Goal: Check status: Check status

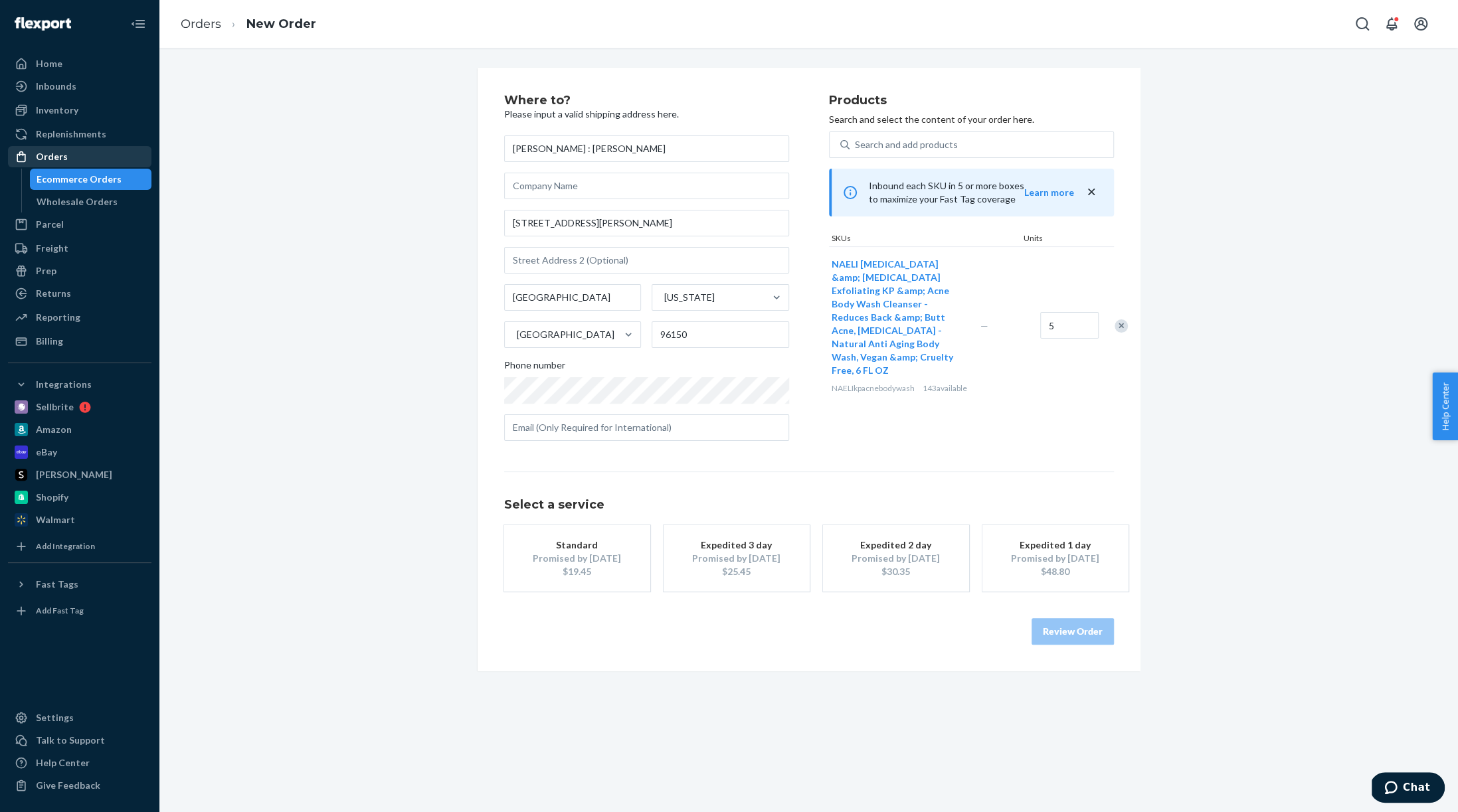
click at [76, 155] on div "Orders" at bounding box center [80, 156] width 141 height 18
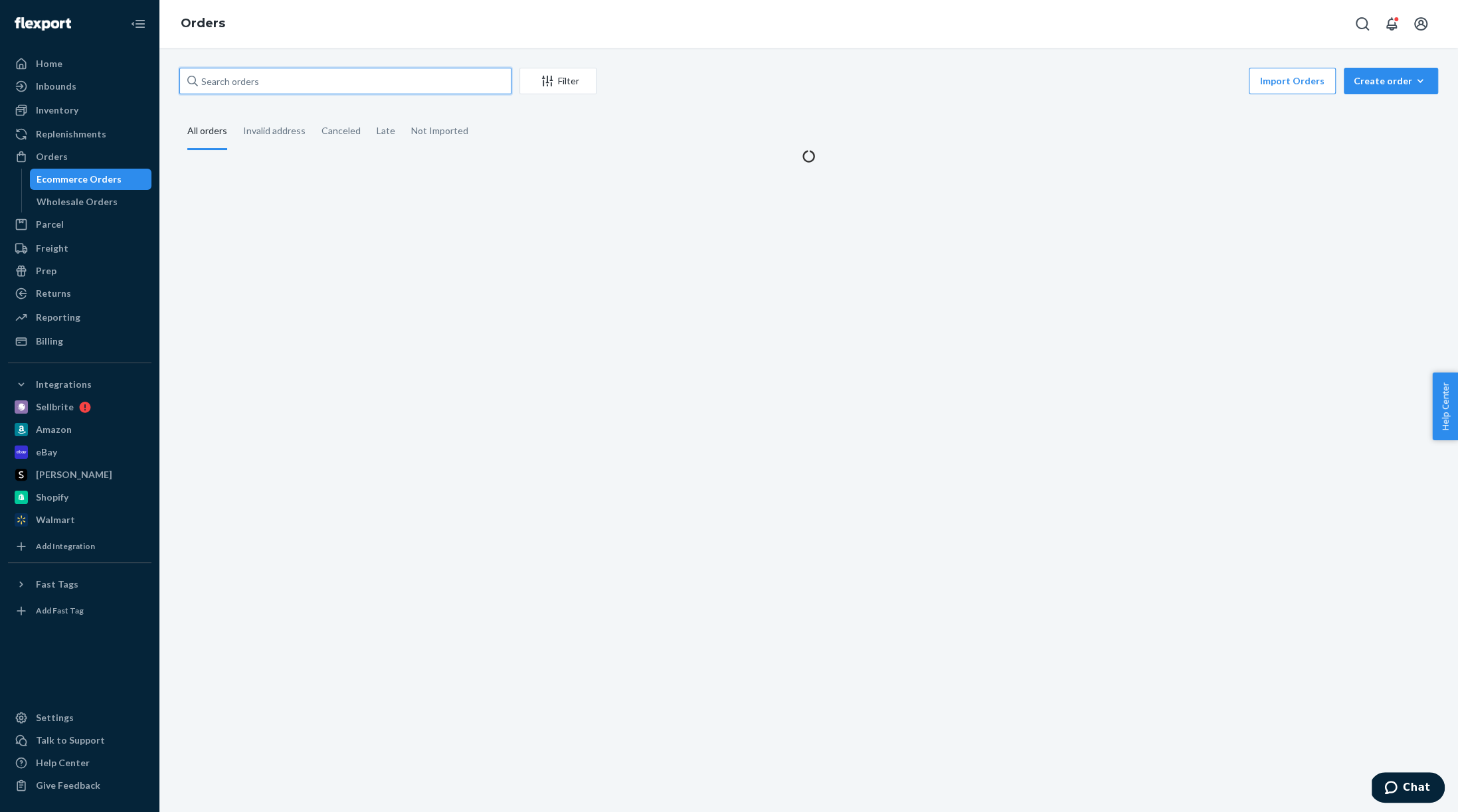
click at [280, 84] on input "text" at bounding box center [345, 80] width 332 height 27
paste input "[PERSON_NAME]"
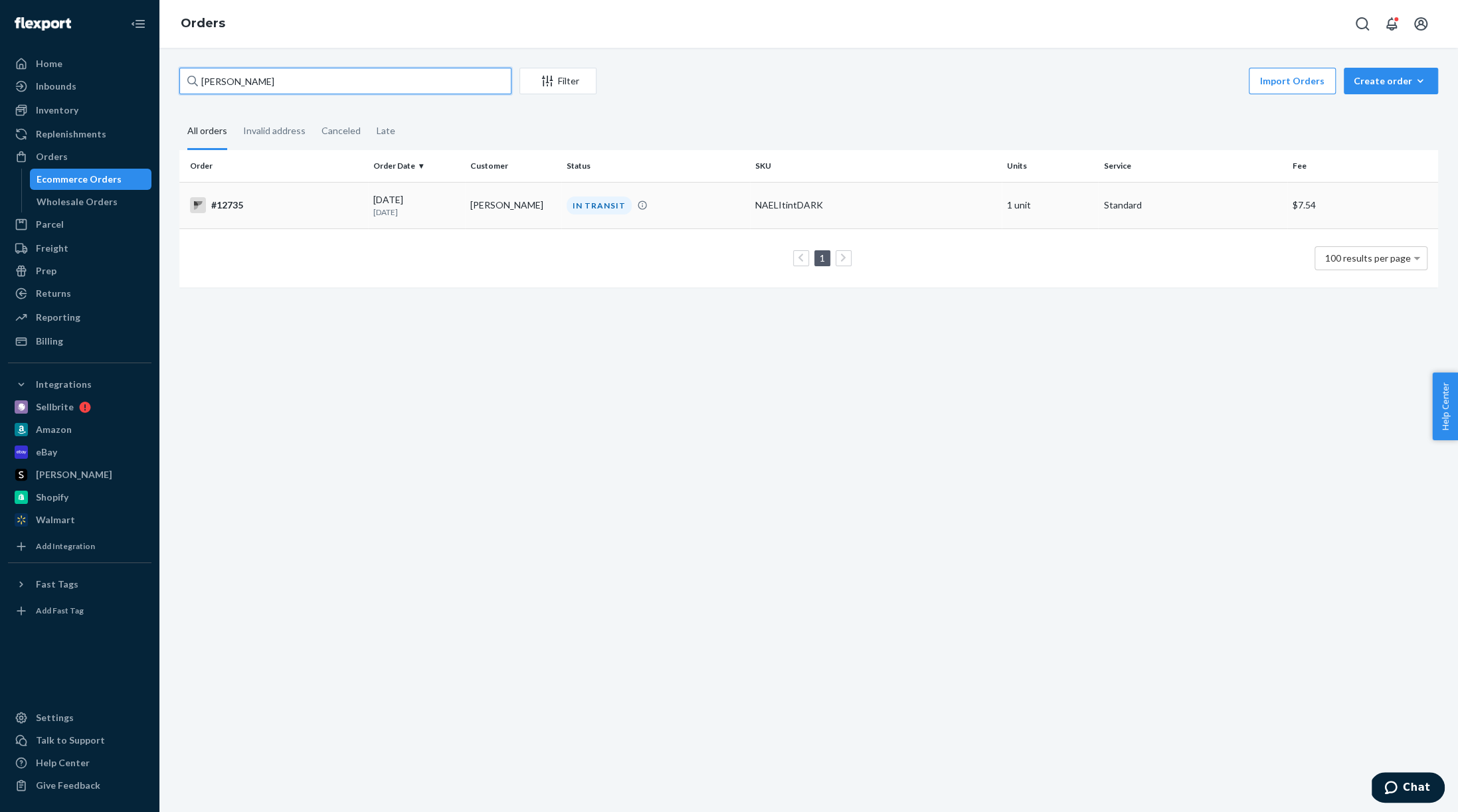
type input "[PERSON_NAME]"
click at [265, 197] on div "#12735" at bounding box center [276, 205] width 173 height 16
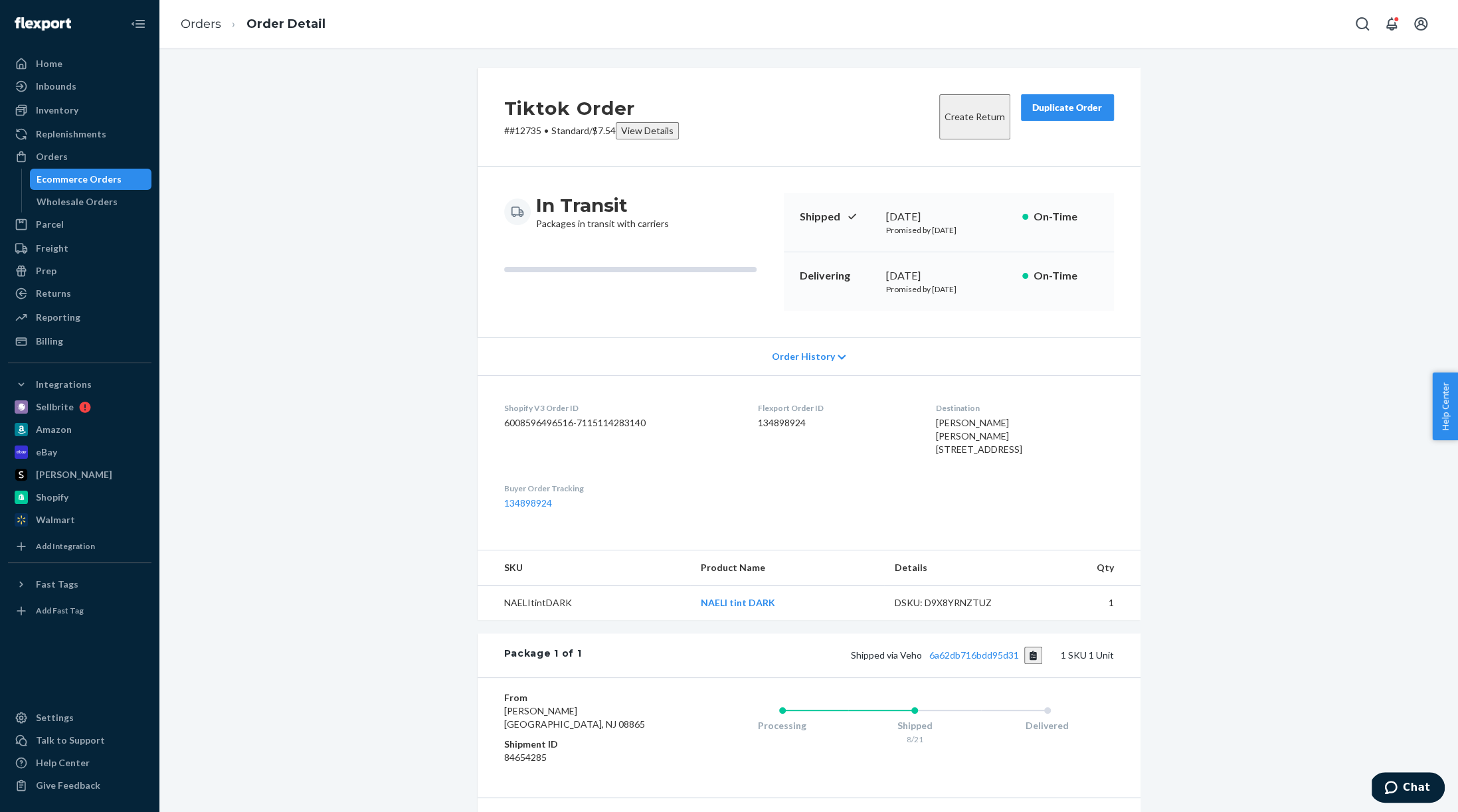
scroll to position [128, 0]
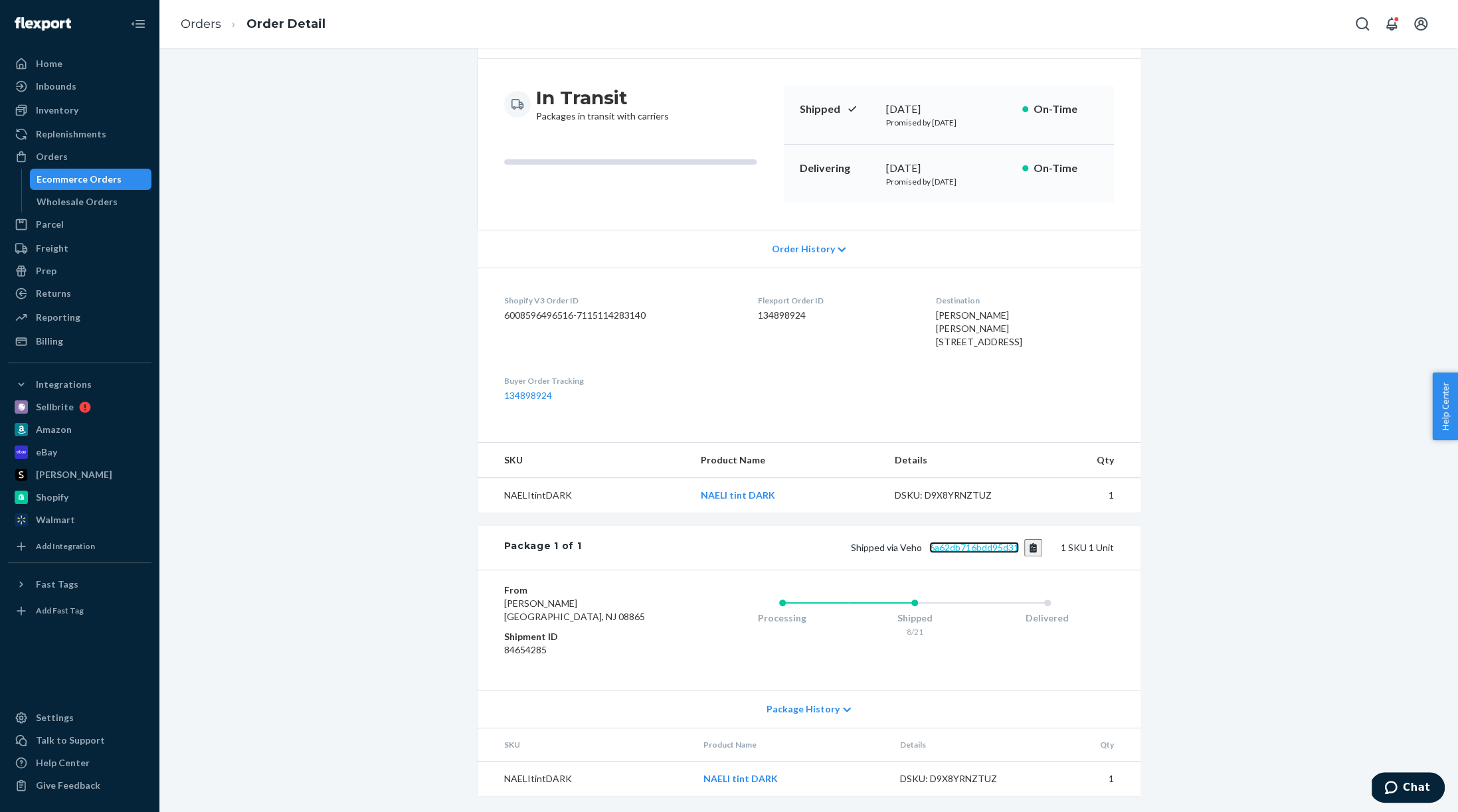
click at [997, 547] on link "6a62db716bdd95d31" at bounding box center [975, 547] width 90 height 11
click at [80, 151] on div "Orders" at bounding box center [80, 156] width 141 height 18
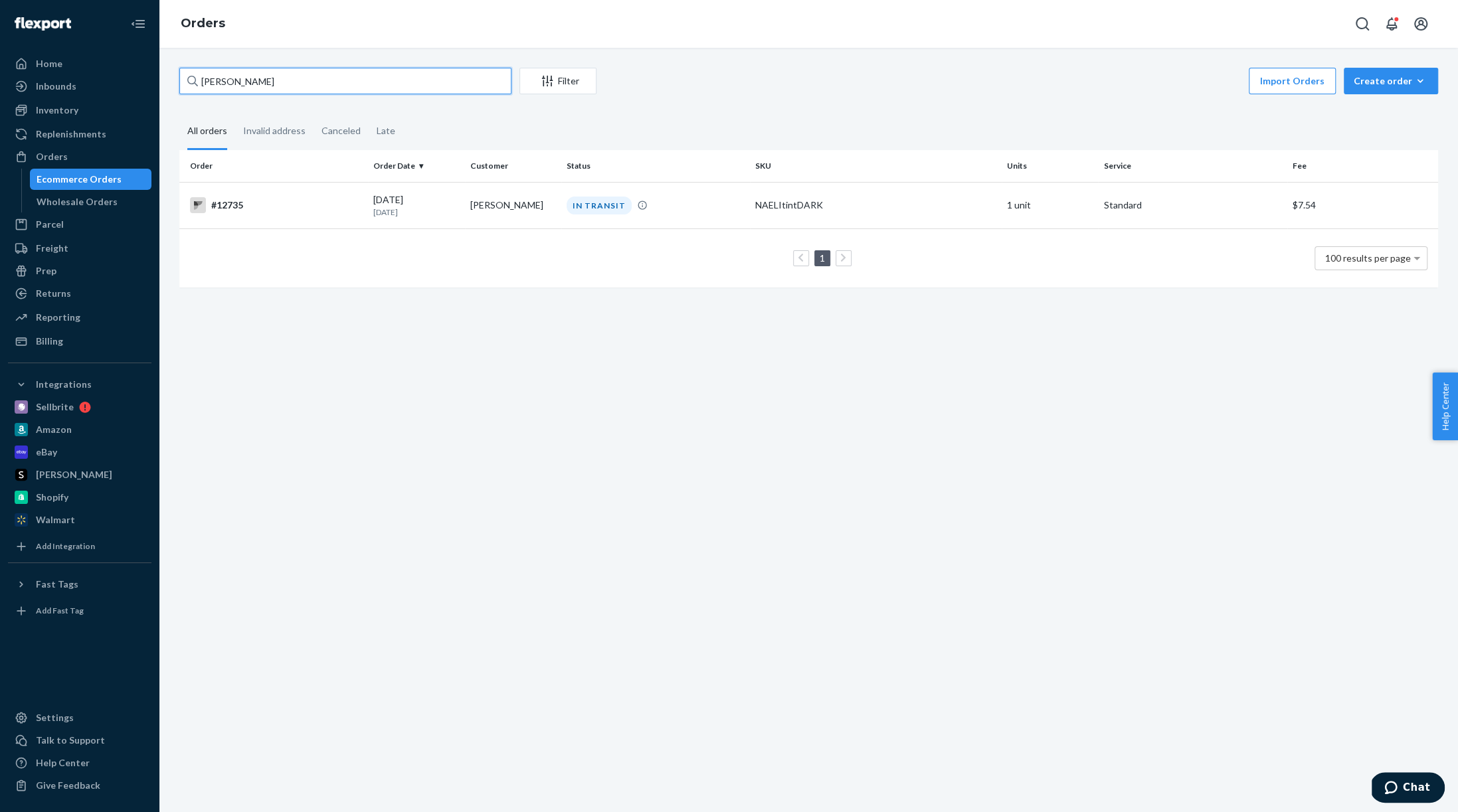
click at [296, 80] on input "[PERSON_NAME]" at bounding box center [345, 80] width 332 height 27
paste input "[PERSON_NAME]"
type input "[PERSON_NAME]"
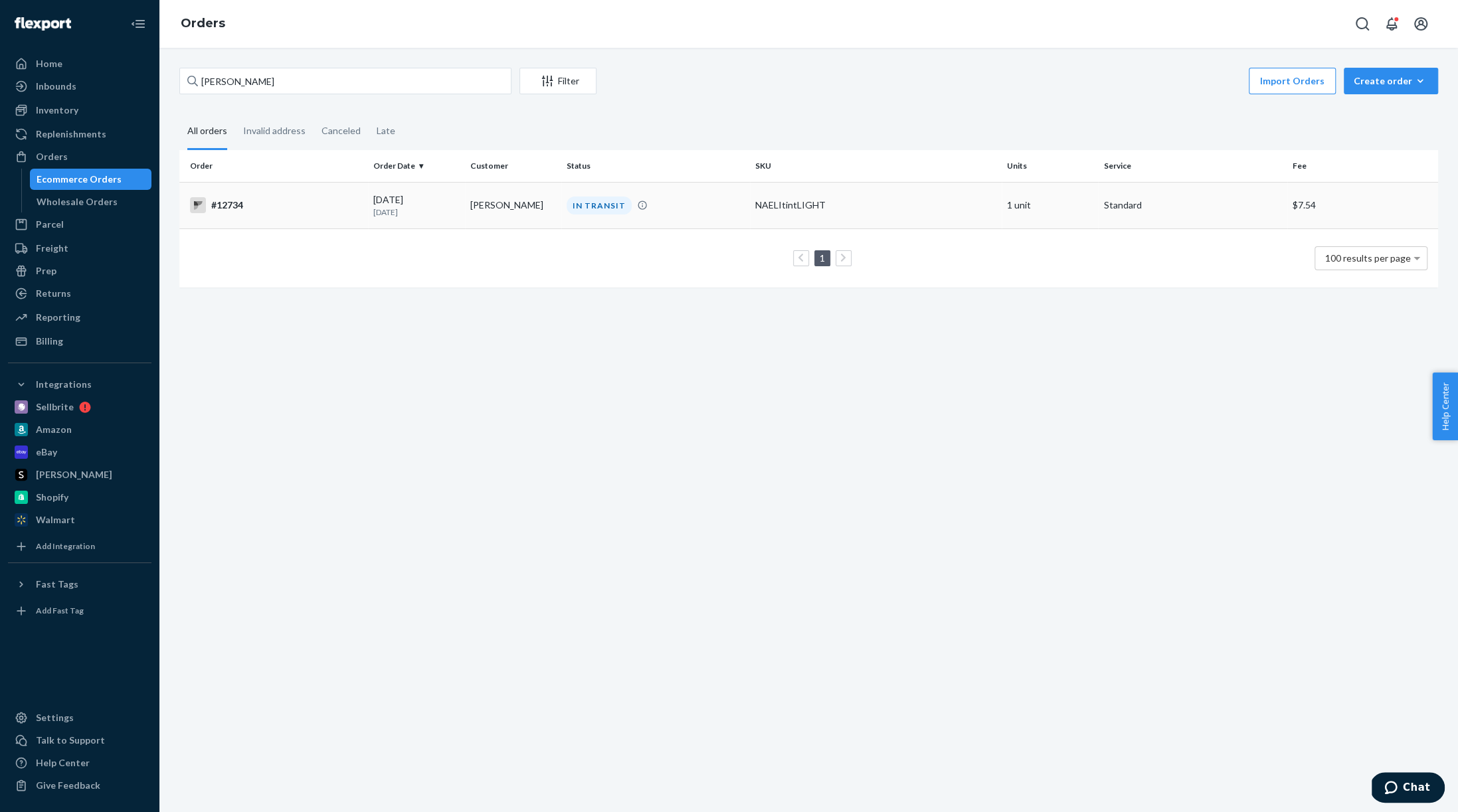
click at [314, 210] on div "#12734" at bounding box center [276, 205] width 173 height 16
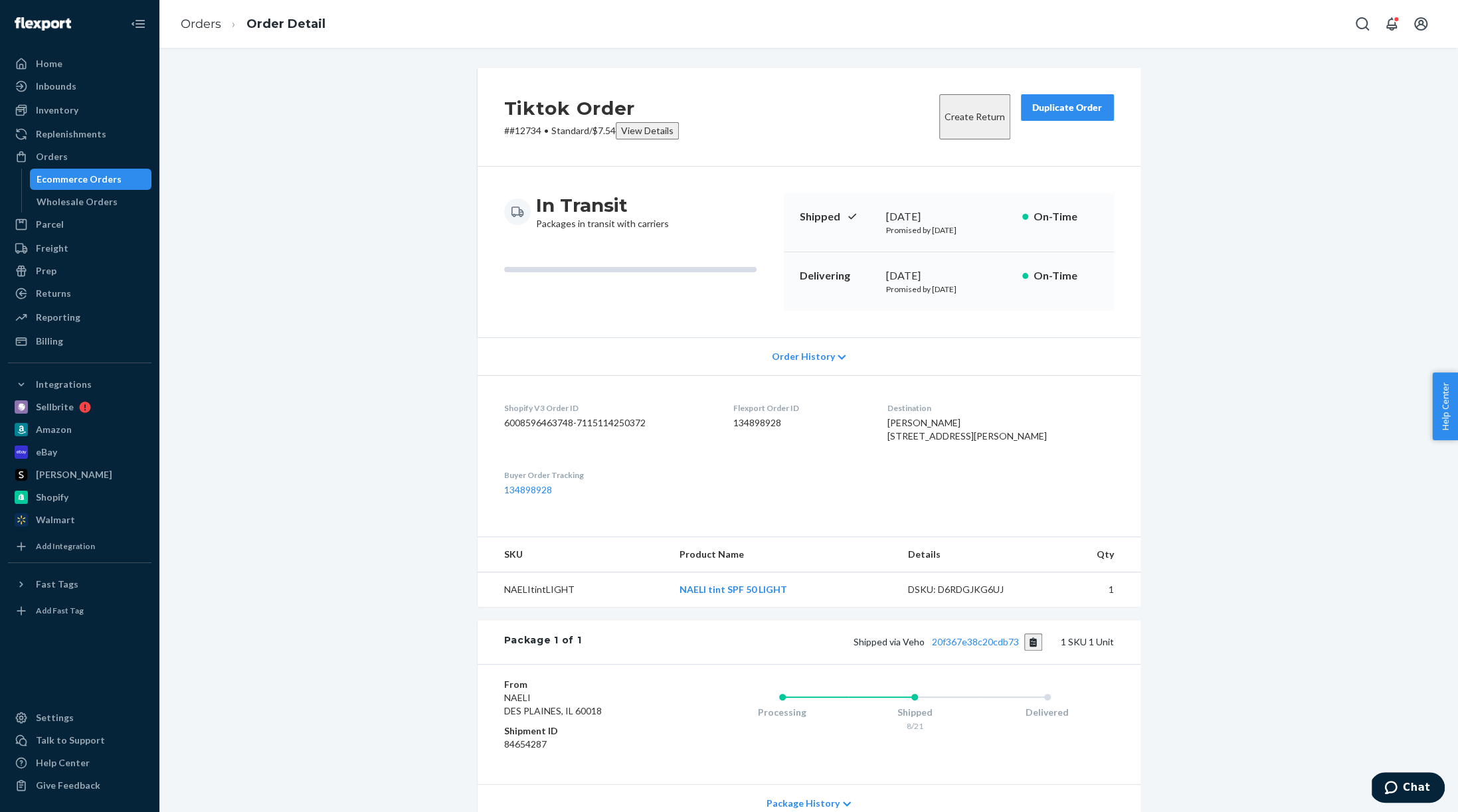
scroll to position [51, 0]
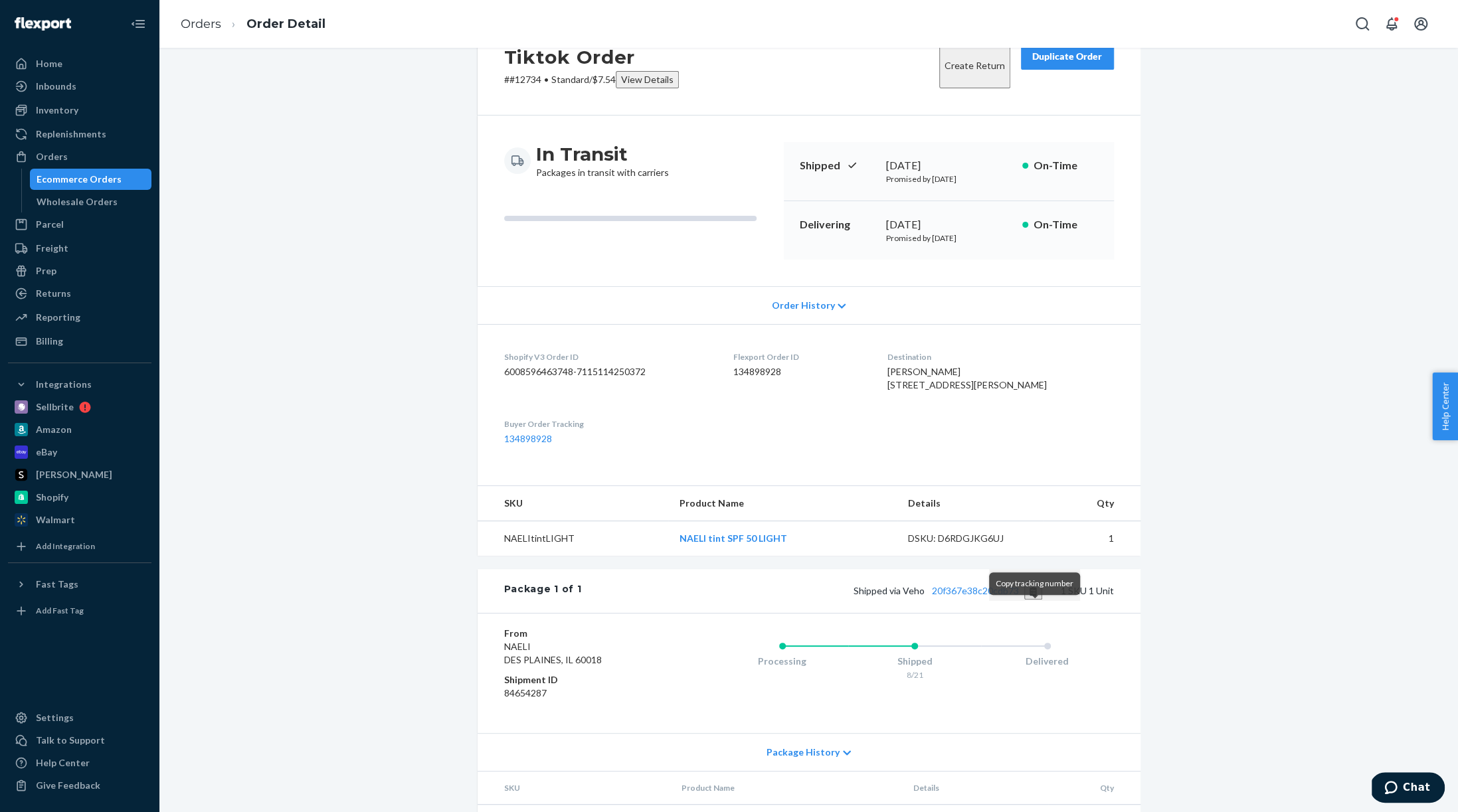
click at [1036, 600] on button "Copy tracking number" at bounding box center [1033, 591] width 18 height 17
click at [47, 156] on div "Orders" at bounding box center [52, 157] width 32 height 14
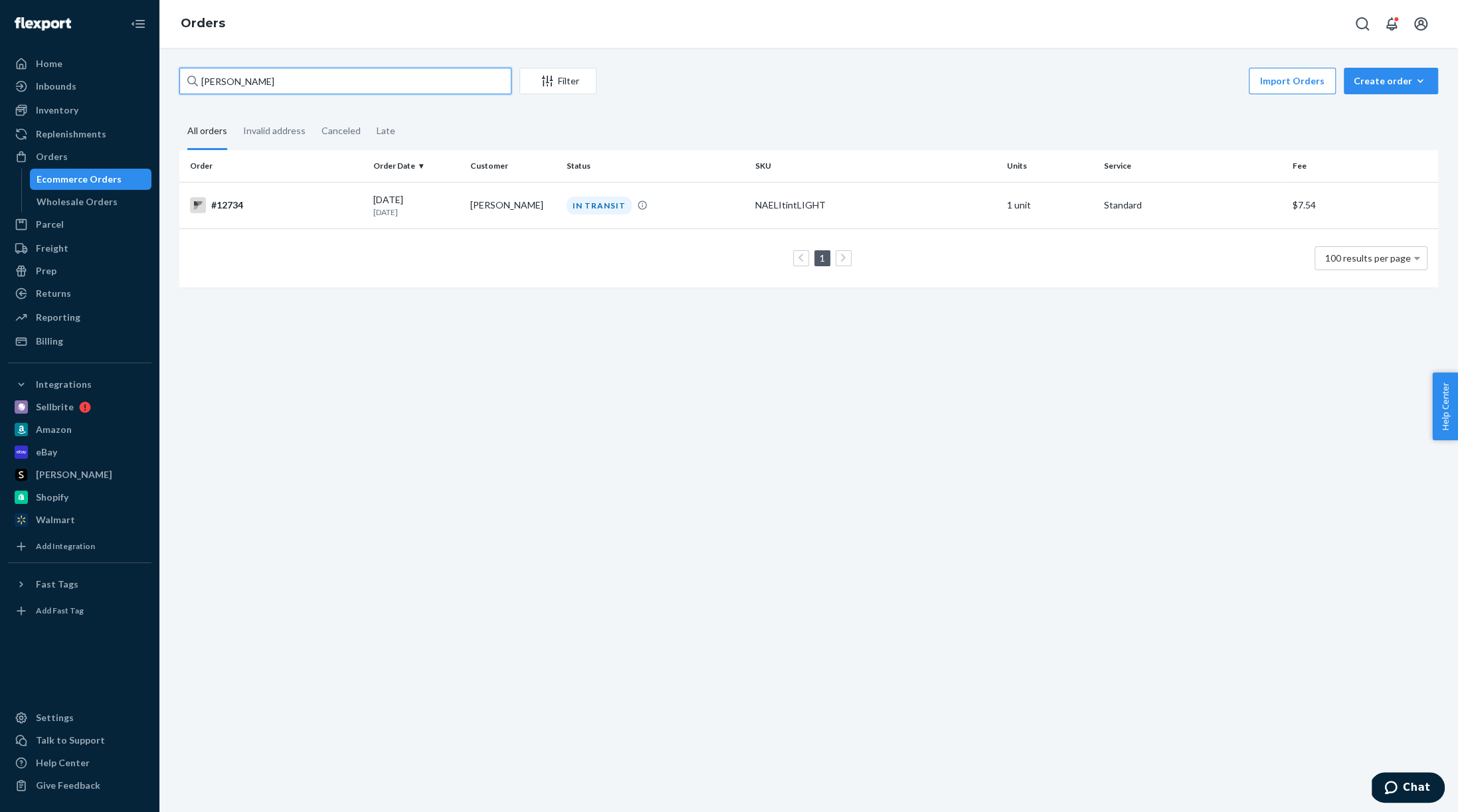
click at [473, 83] on input "[PERSON_NAME]" at bounding box center [345, 80] width 332 height 27
click at [473, 84] on input "[PERSON_NAME]" at bounding box center [345, 80] width 332 height 27
paste input "[PERSON_NAME]"
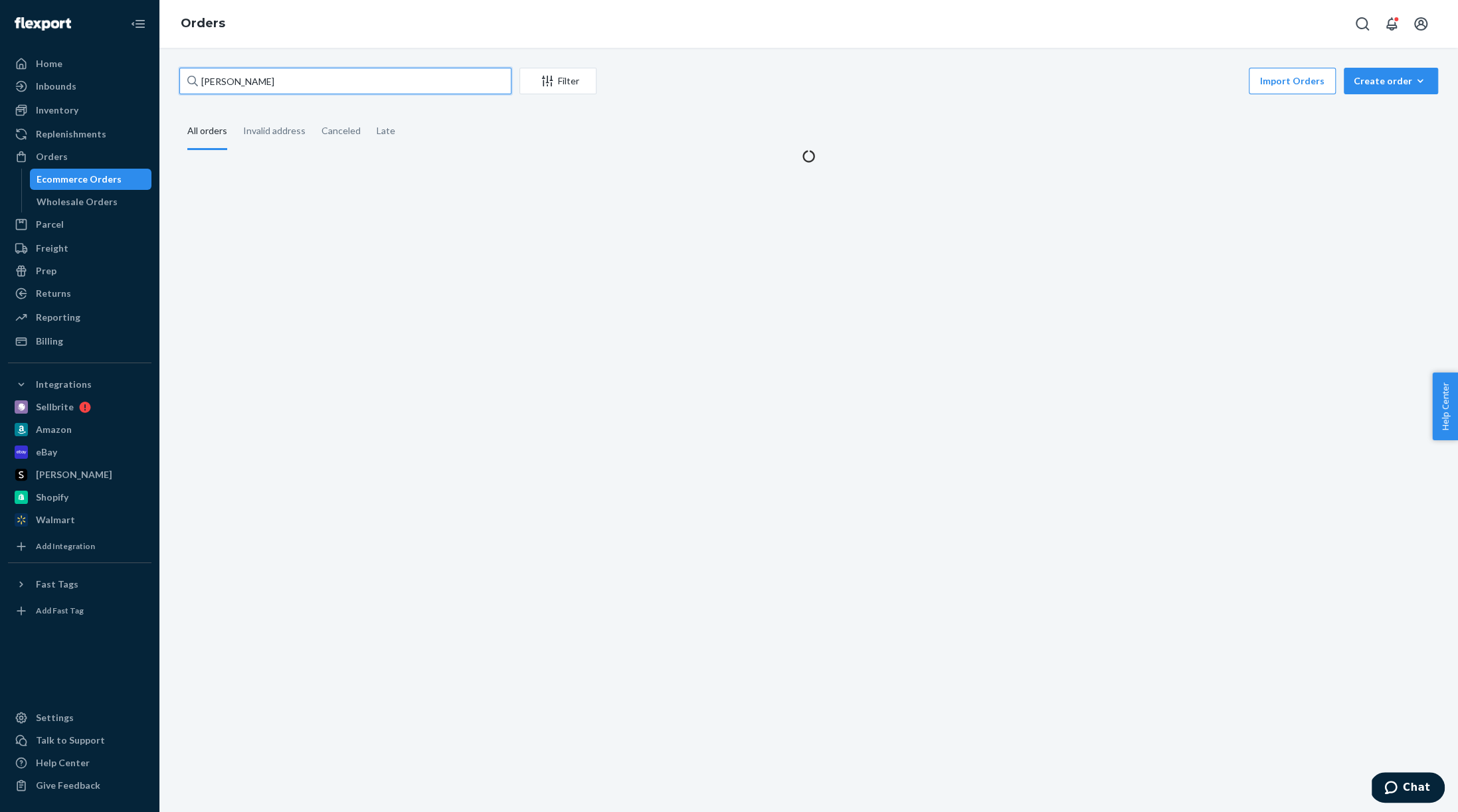
type input "[PERSON_NAME]"
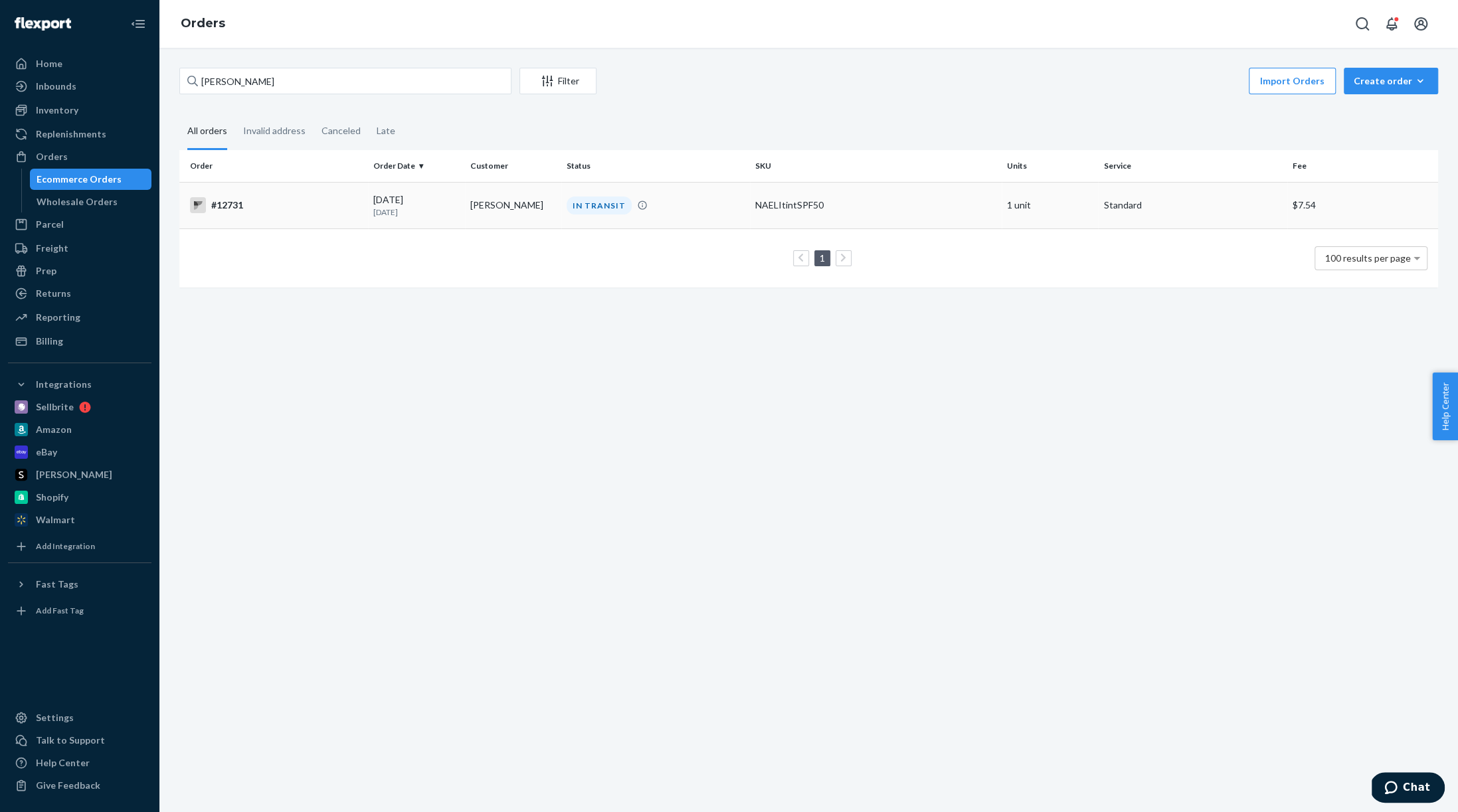
click at [282, 213] on td "#12731" at bounding box center [273, 205] width 189 height 47
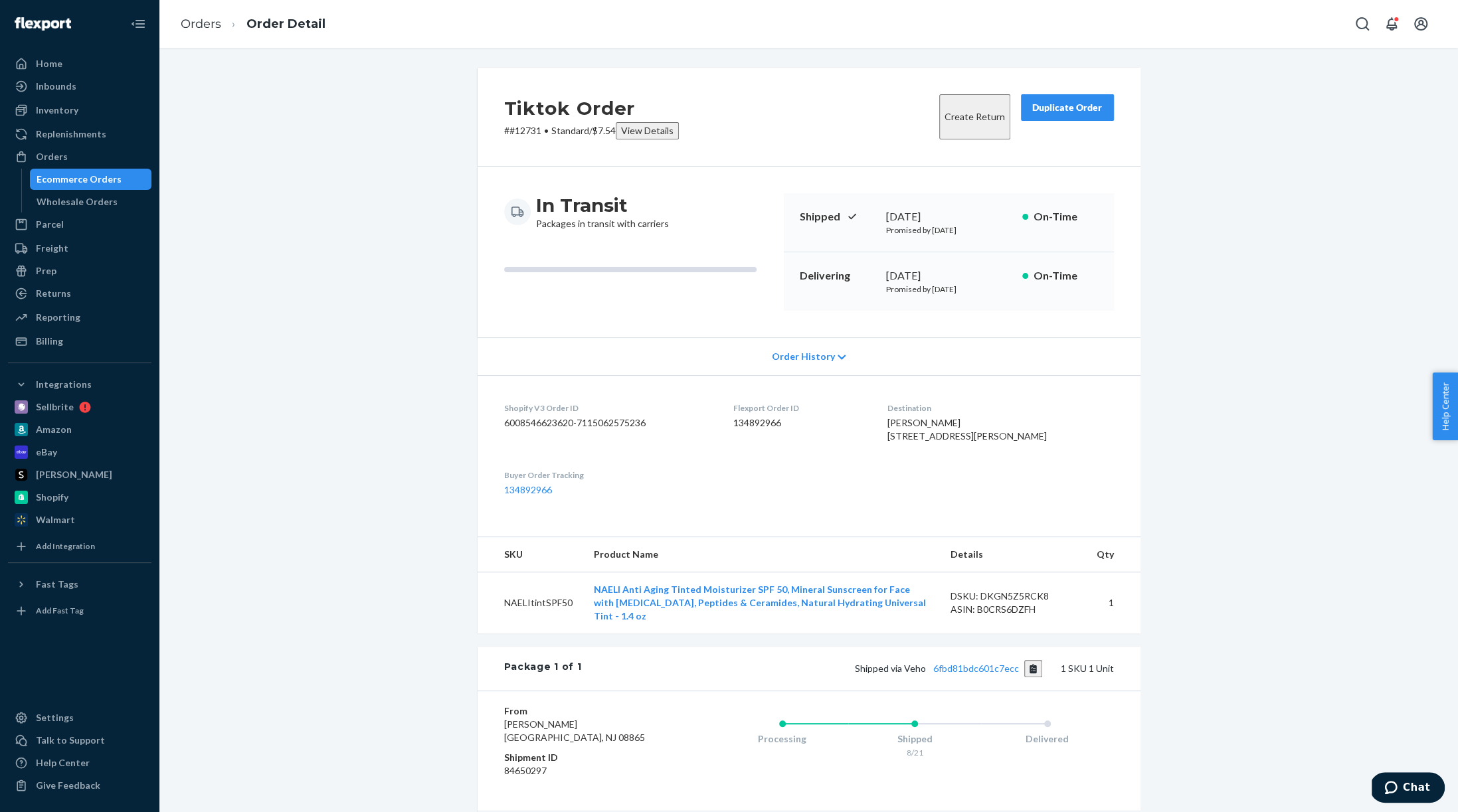
scroll to position [141, 0]
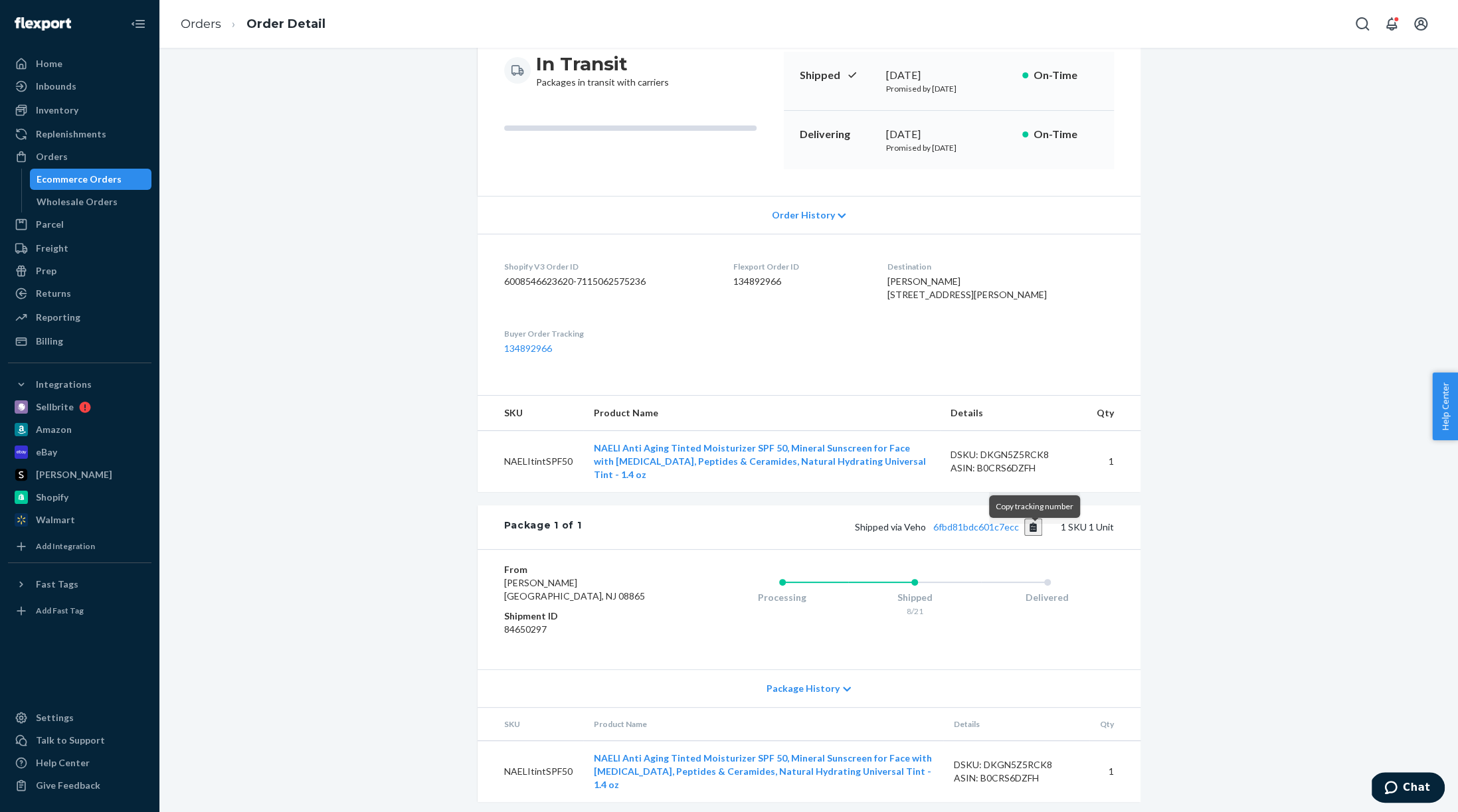
click at [1034, 531] on button "Copy tracking number" at bounding box center [1033, 527] width 18 height 17
click at [92, 155] on div "Orders" at bounding box center [80, 156] width 141 height 18
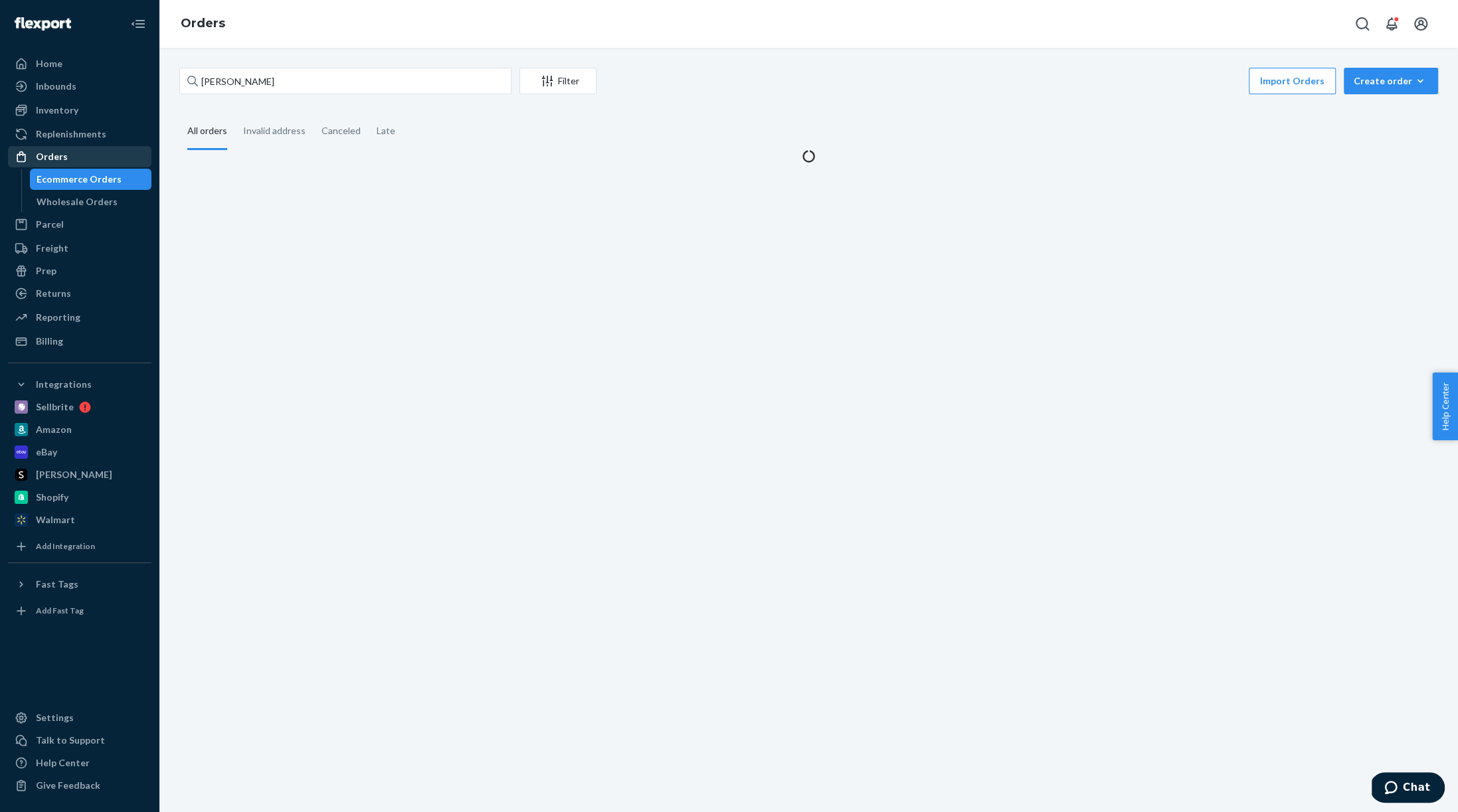
click at [72, 156] on div "Orders" at bounding box center [80, 156] width 141 height 18
click at [57, 153] on div "Orders" at bounding box center [52, 157] width 32 height 14
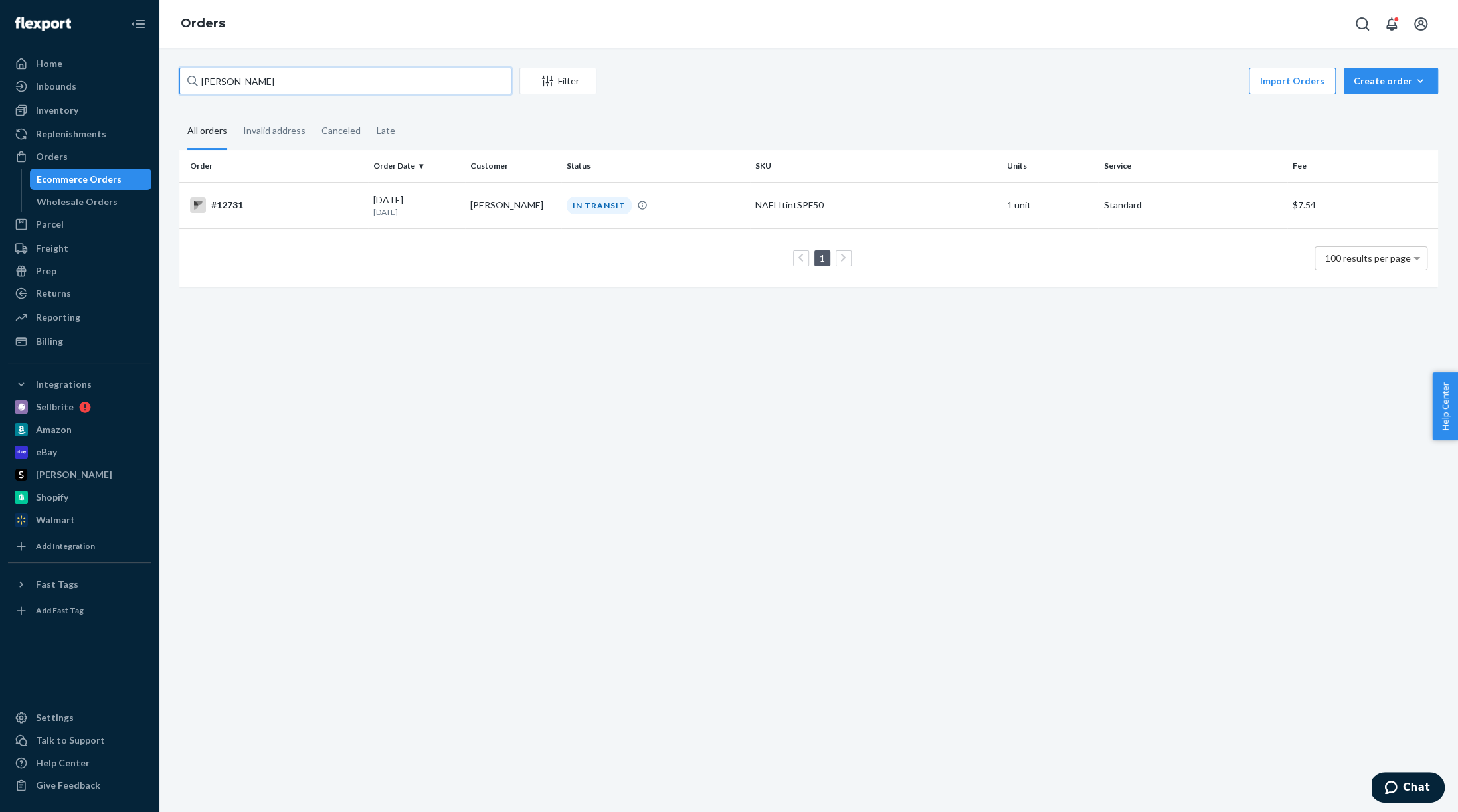
click at [267, 87] on input "[PERSON_NAME]" at bounding box center [345, 80] width 332 height 27
paste input "[PERSON_NAME]"
type input "[PERSON_NAME]"
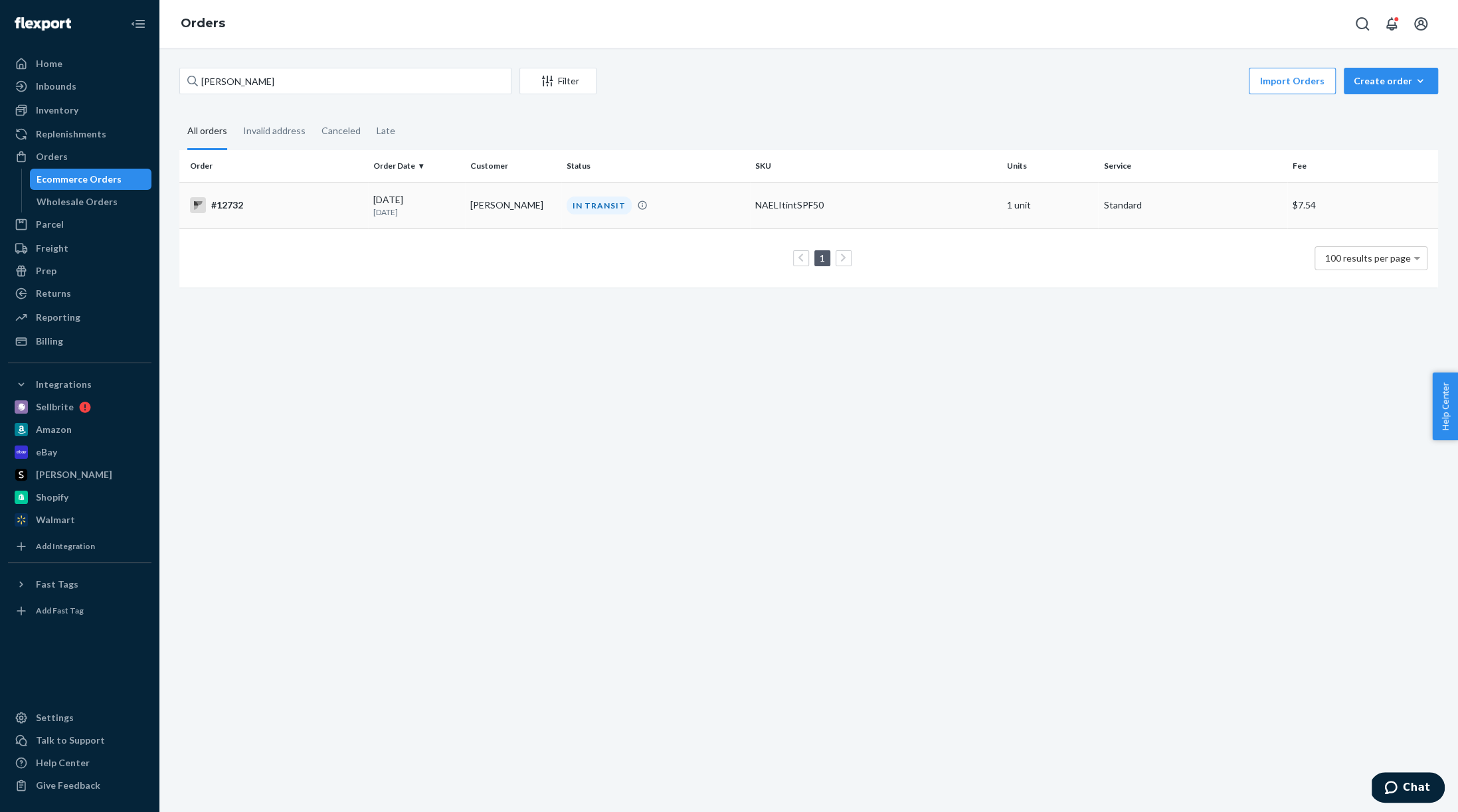
click at [296, 212] on div "#12732" at bounding box center [276, 205] width 173 height 16
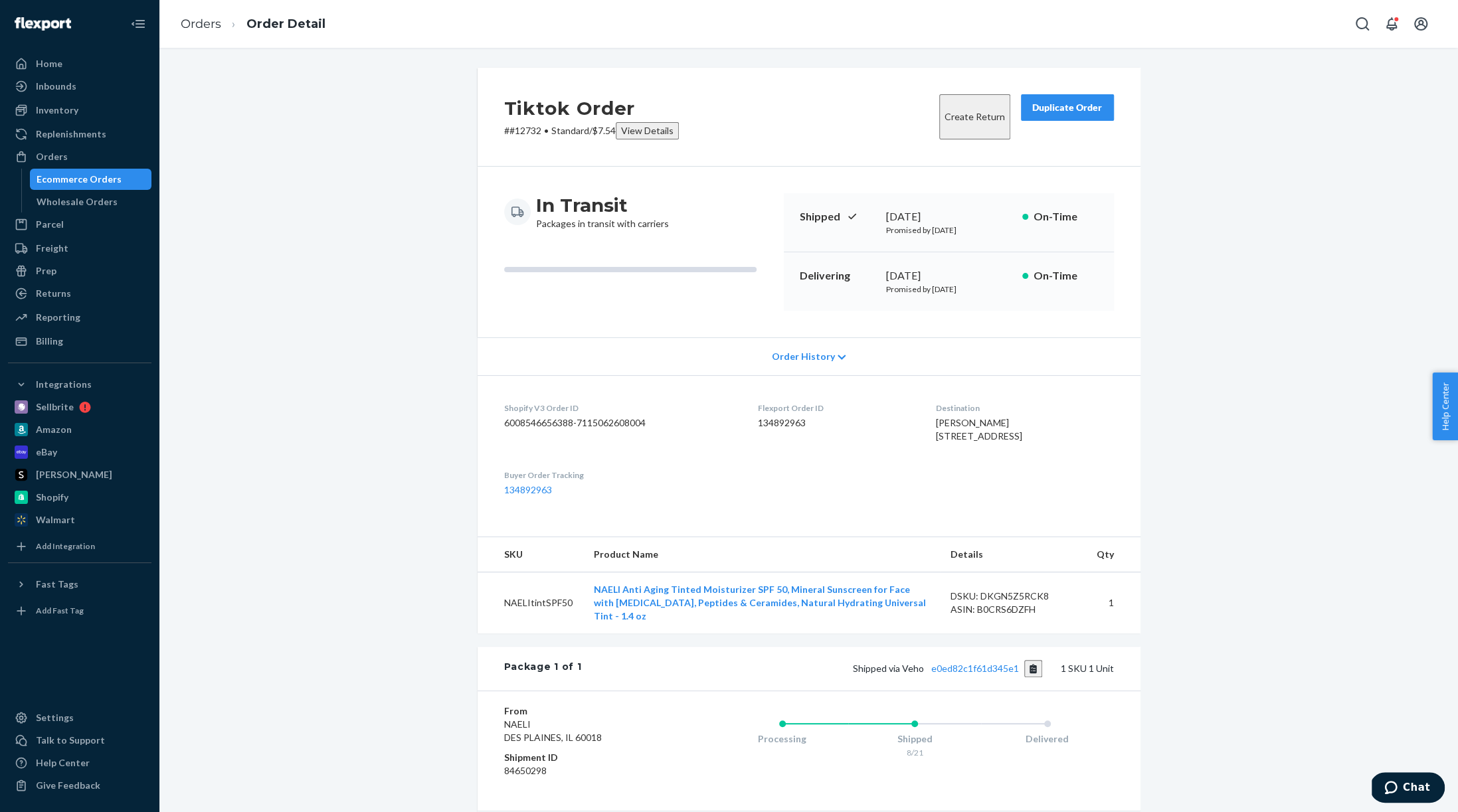
scroll to position [104, 0]
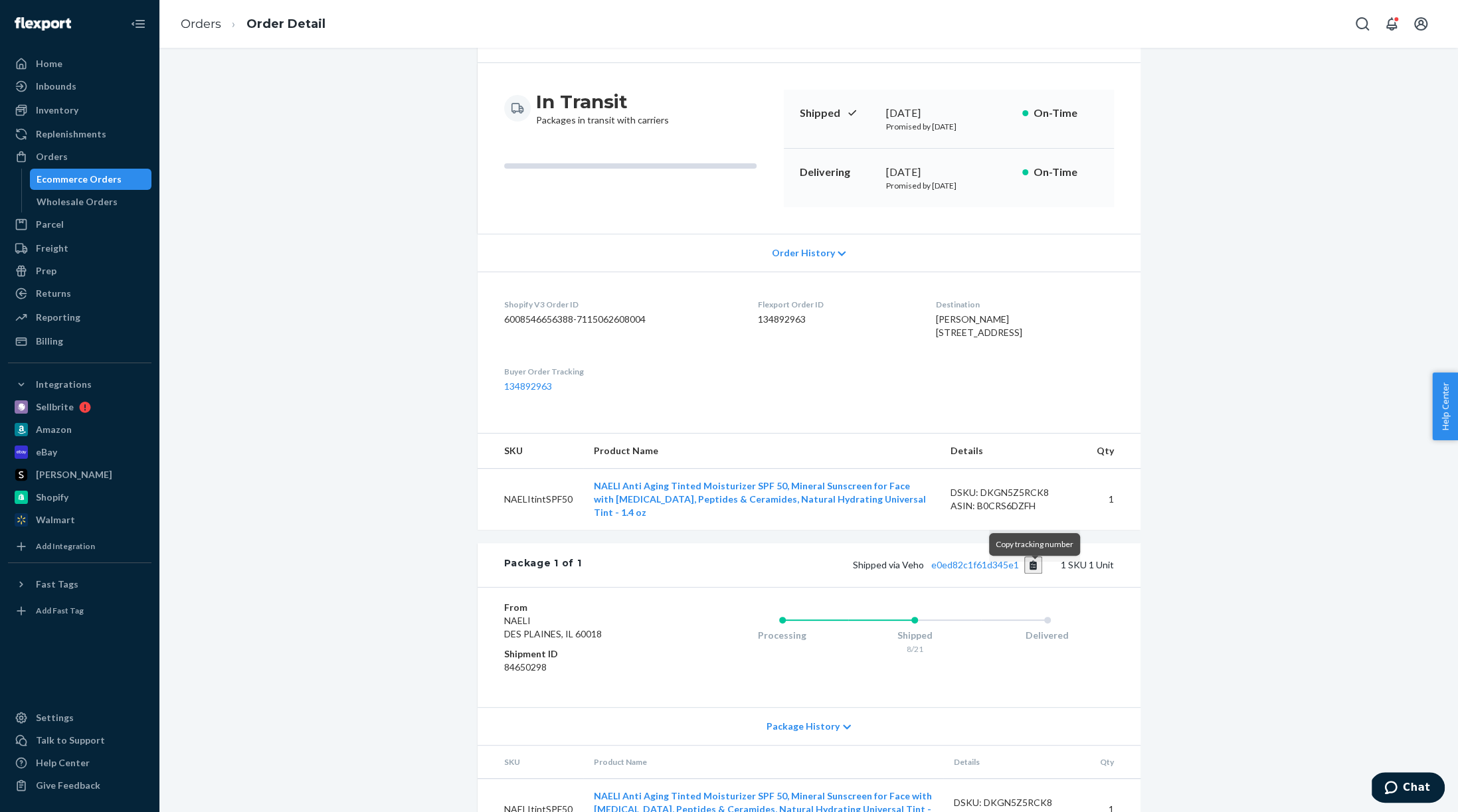
click at [1036, 574] on button "Copy tracking number" at bounding box center [1033, 564] width 18 height 17
